Goal: Connect with others: Connect with others

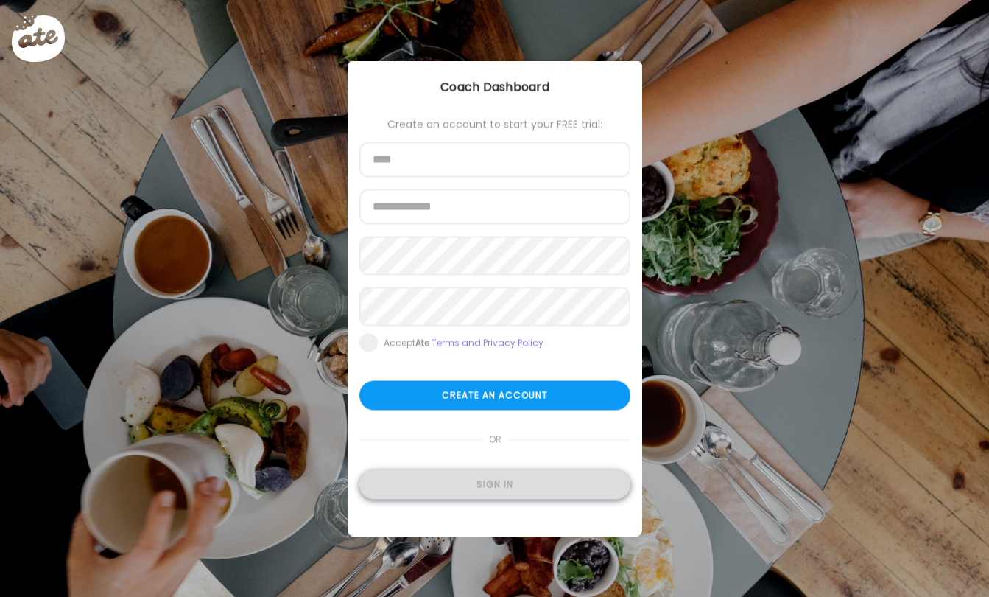
click at [394, 494] on div "Sign in" at bounding box center [495, 484] width 271 height 29
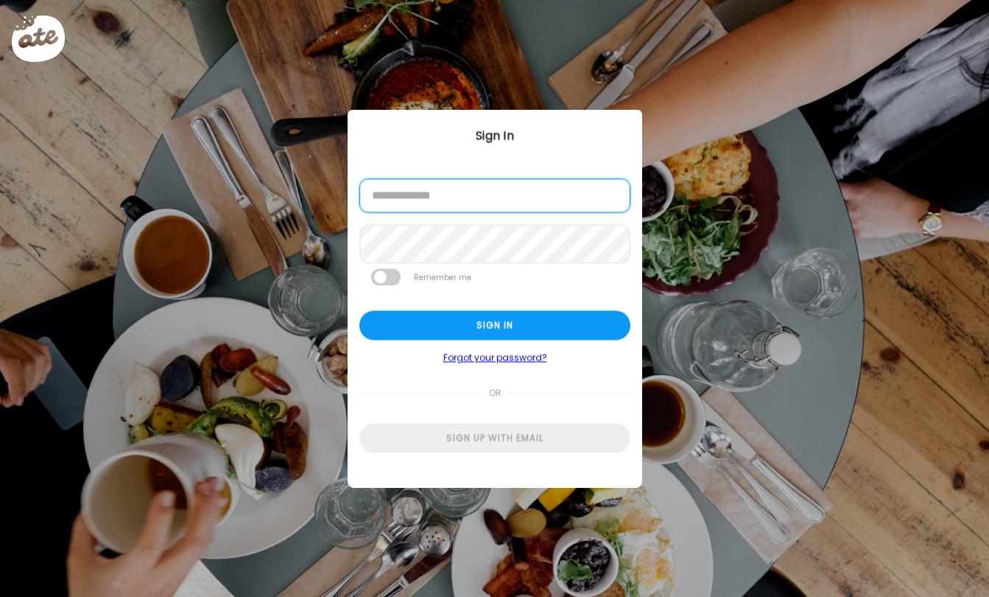
type input "**********"
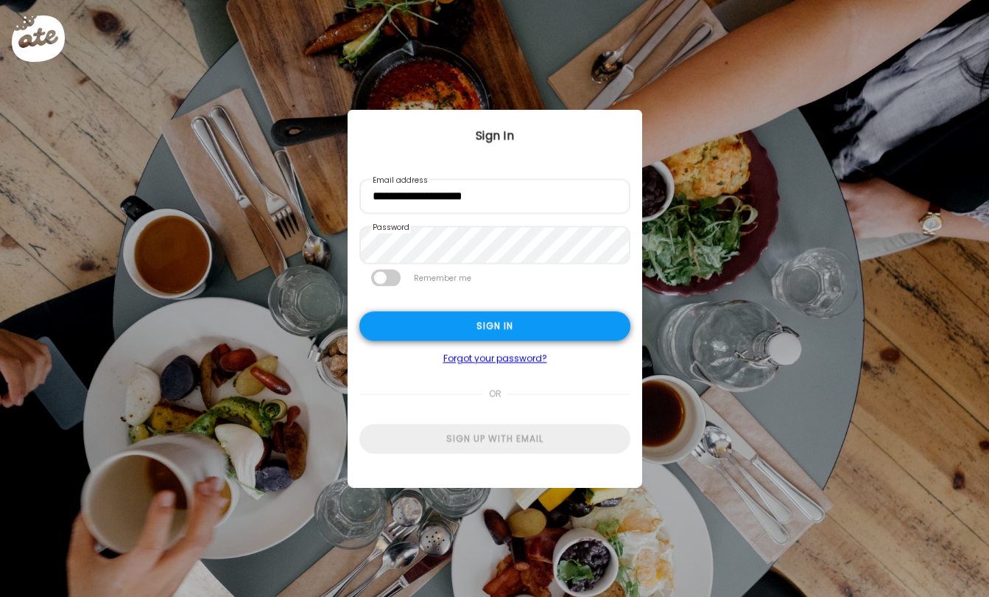
click at [446, 328] on div "Sign in" at bounding box center [495, 325] width 271 height 29
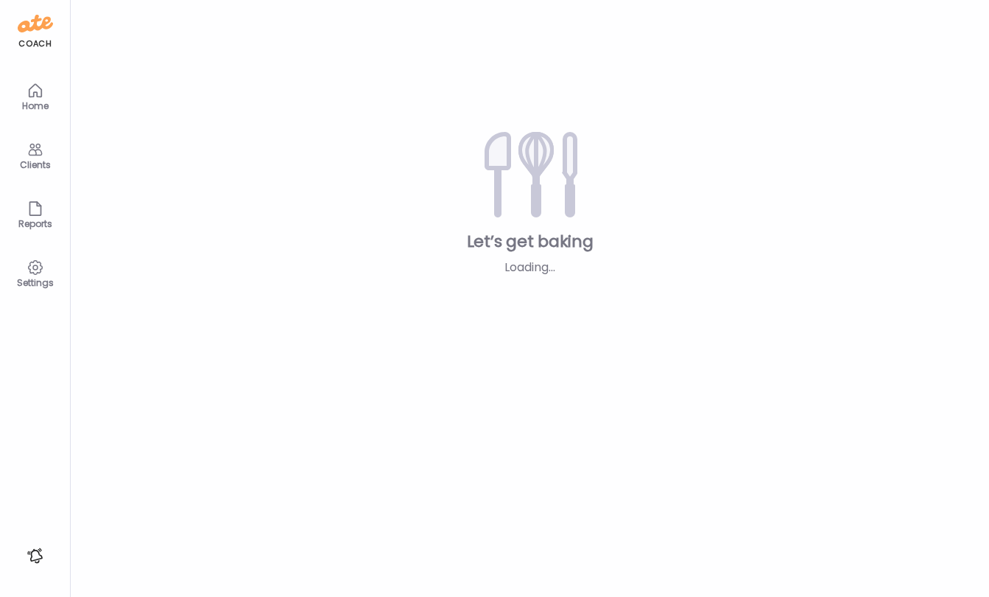
type input "***"
type input "**********"
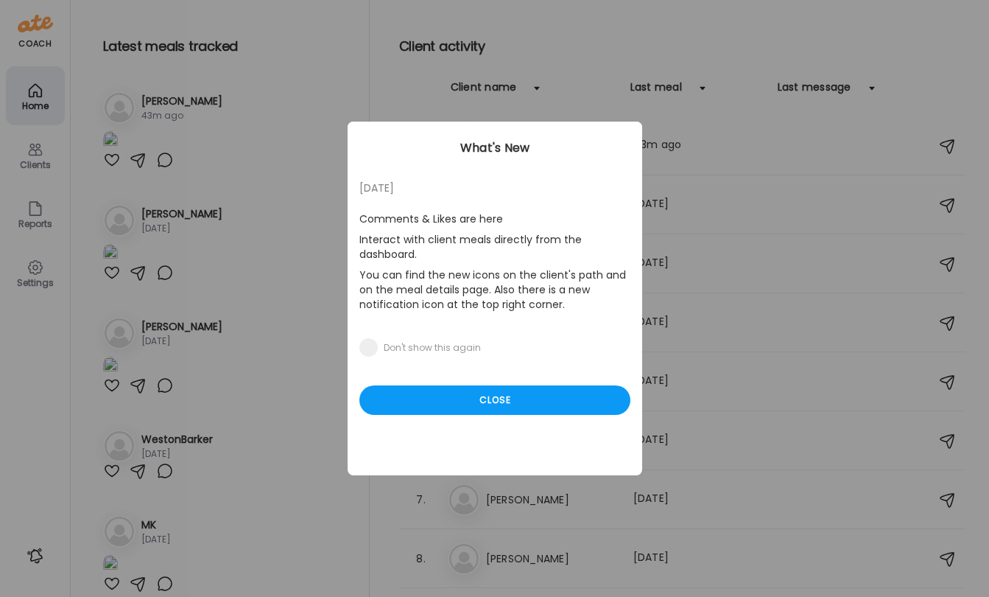
click at [463, 385] on div "[DATE] Comments & Likes are here Interact with client meals directly from the d…" at bounding box center [495, 299] width 295 height 354
click at [463, 399] on div "Close" at bounding box center [495, 399] width 271 height 29
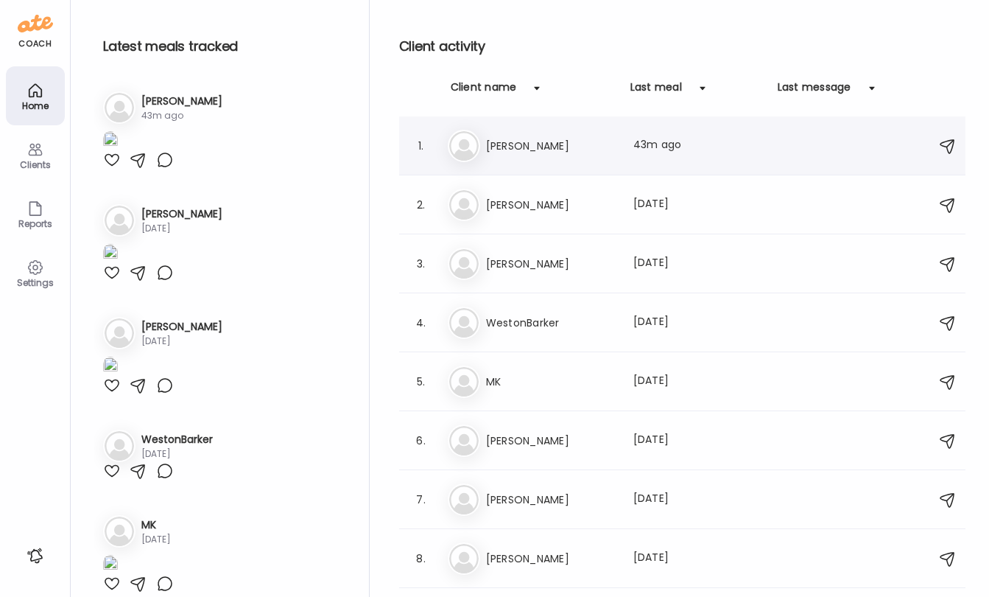
click at [543, 139] on h3 "[PERSON_NAME]" at bounding box center [551, 146] width 130 height 18
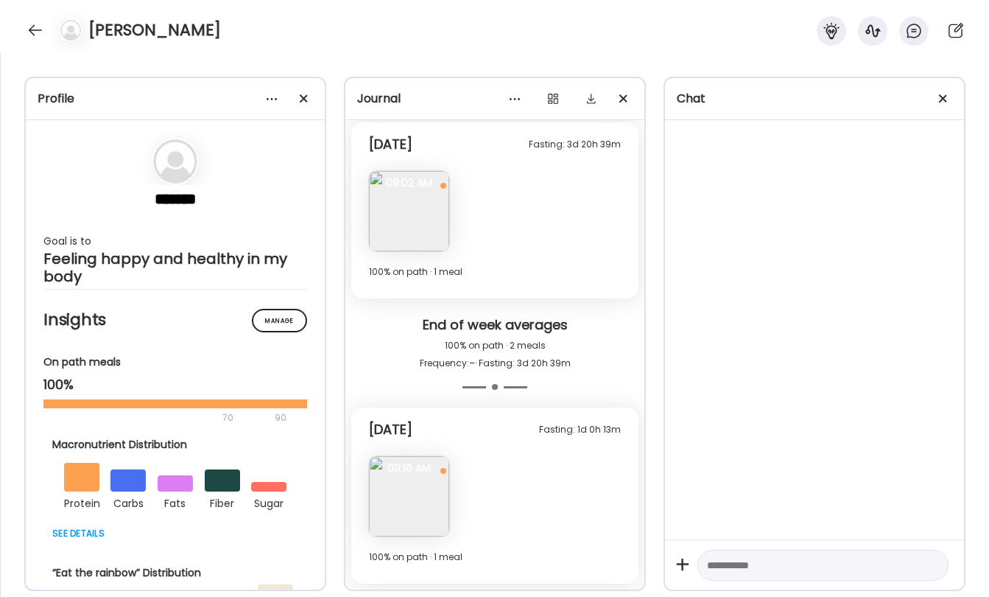
scroll to position [6029, 0]
click at [400, 239] on img at bounding box center [409, 212] width 80 height 80
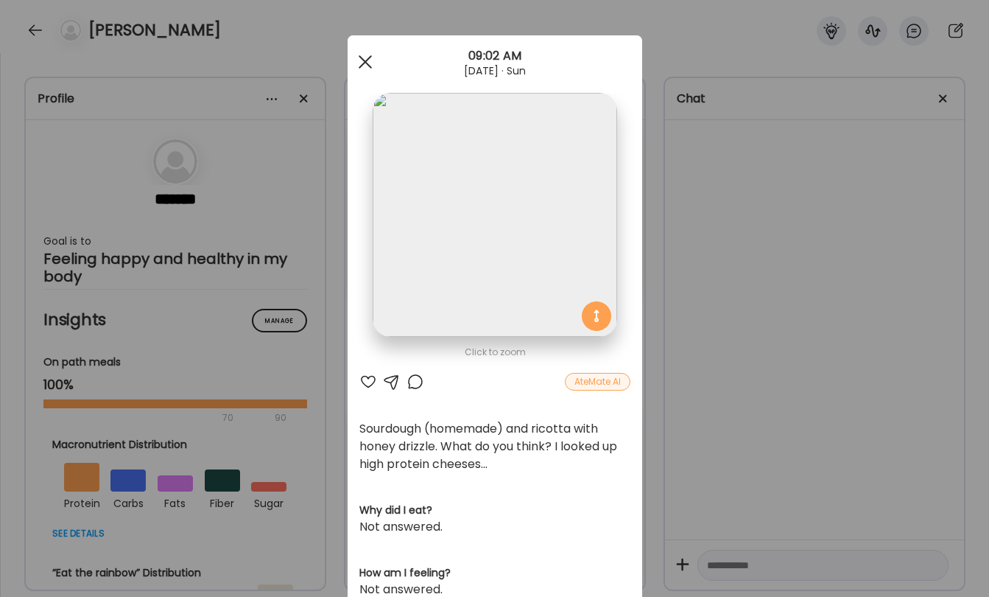
click at [368, 60] on span at bounding box center [364, 61] width 13 height 13
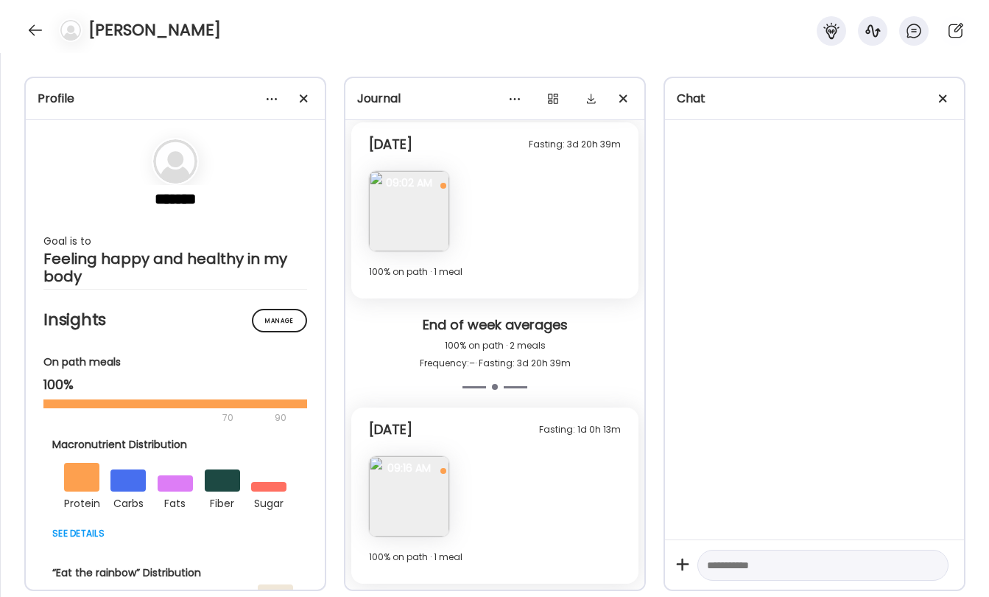
scroll to position [6031, 0]
click at [416, 507] on img at bounding box center [409, 496] width 80 height 80
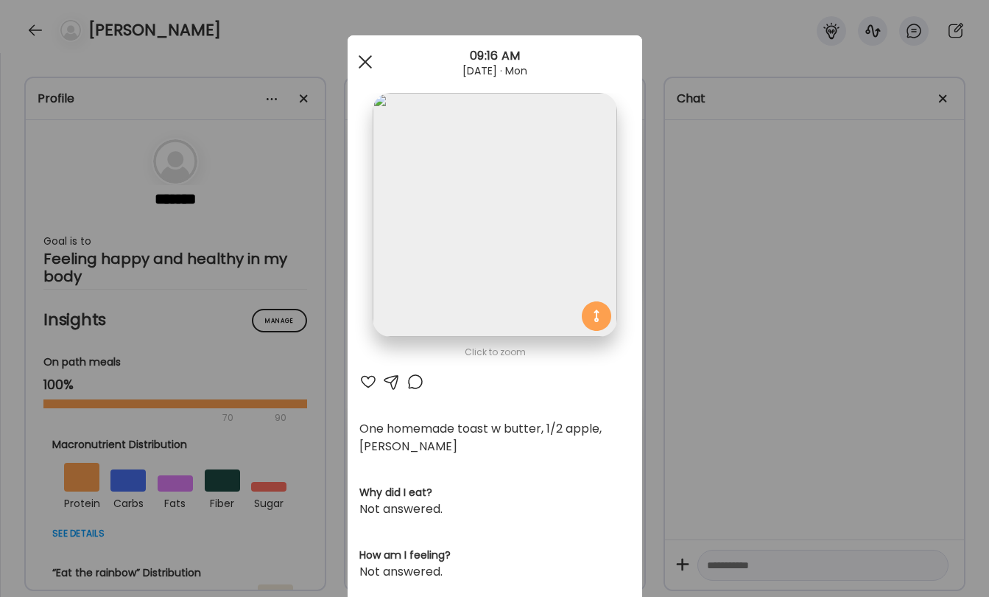
click at [365, 58] on div at bounding box center [365, 61] width 29 height 29
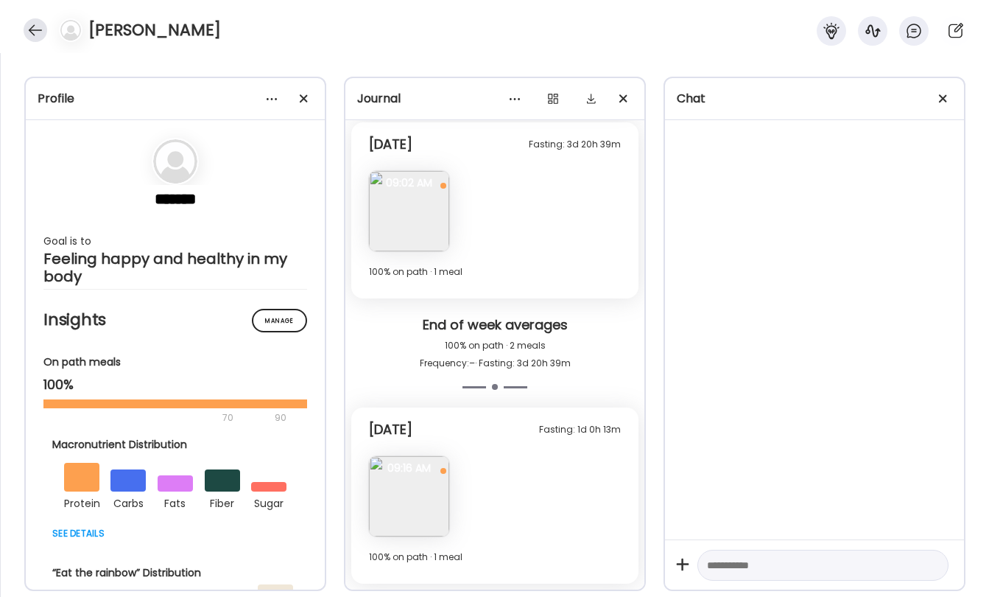
click at [33, 39] on div at bounding box center [36, 30] width 24 height 24
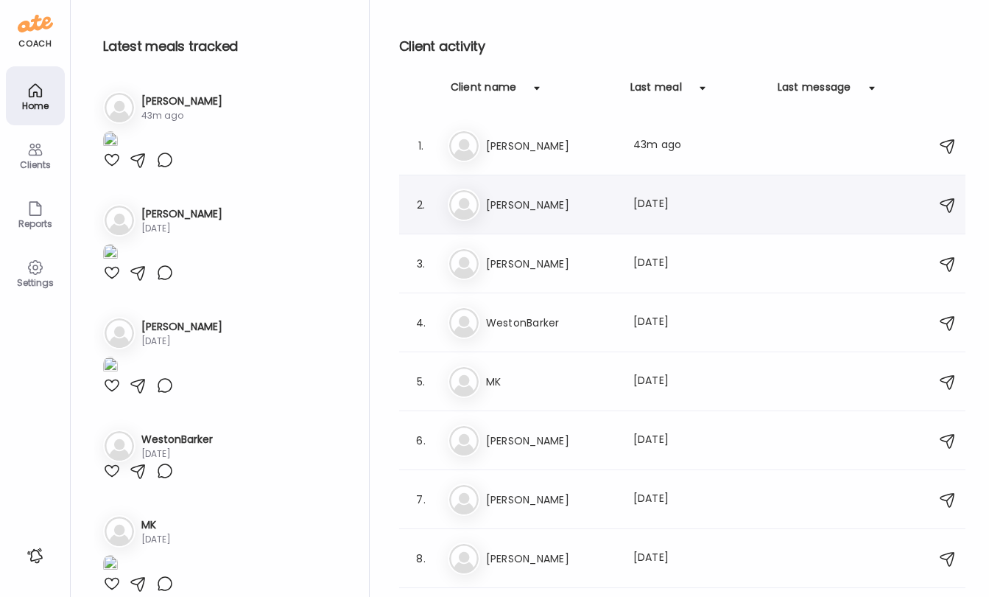
click at [523, 196] on h3 "[PERSON_NAME]" at bounding box center [551, 205] width 130 height 18
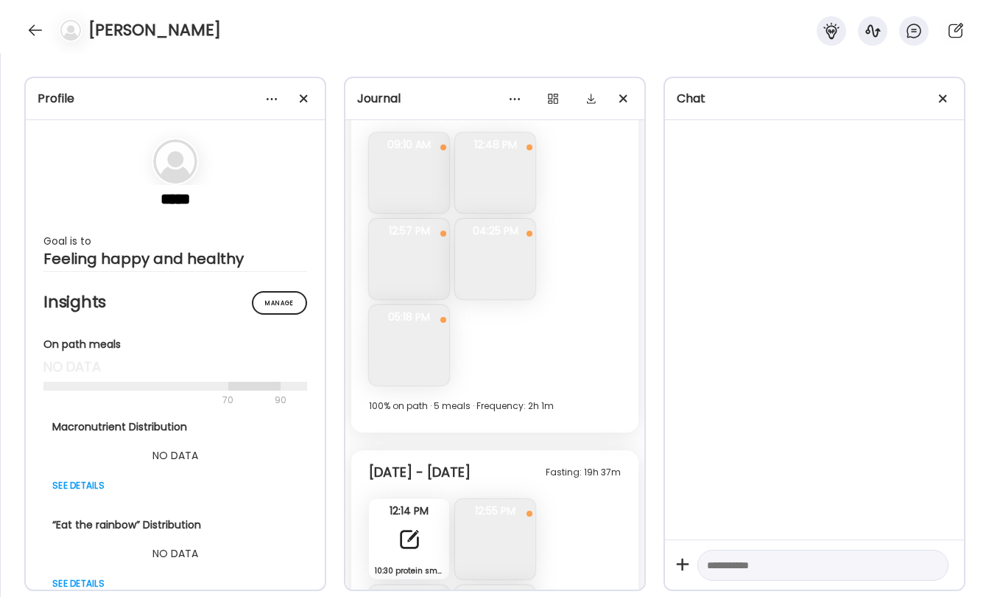
scroll to position [4466, 0]
